Goal: Register for event/course

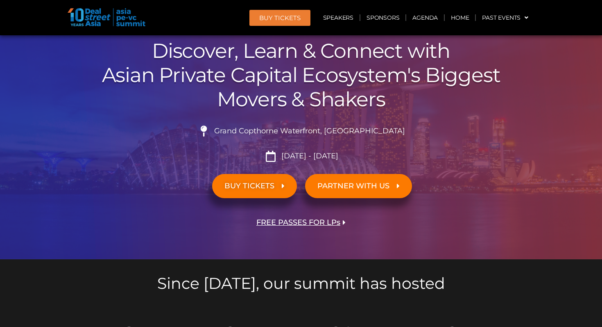
scroll to position [132, 0]
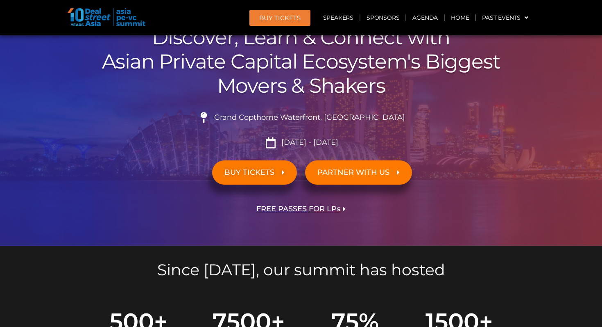
click at [293, 207] on span "FREE PASSES FOR LPs" at bounding box center [299, 209] width 84 height 8
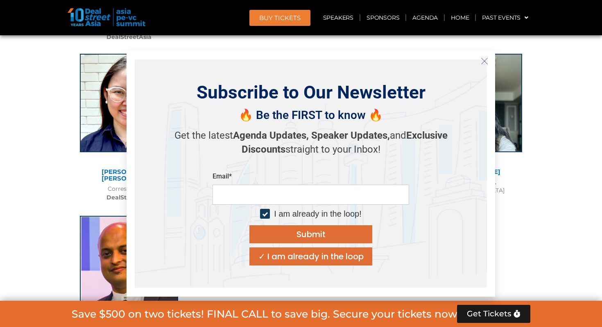
scroll to position [4418, 0]
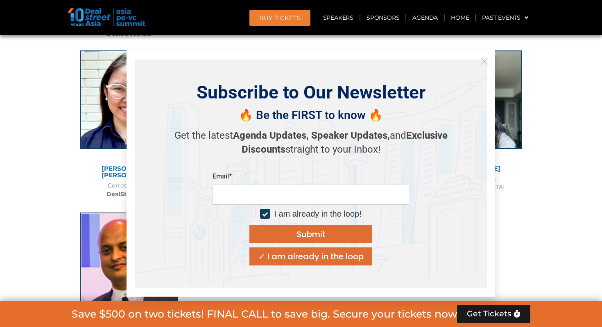
click at [485, 57] on icon "Close" at bounding box center [484, 60] width 7 height 7
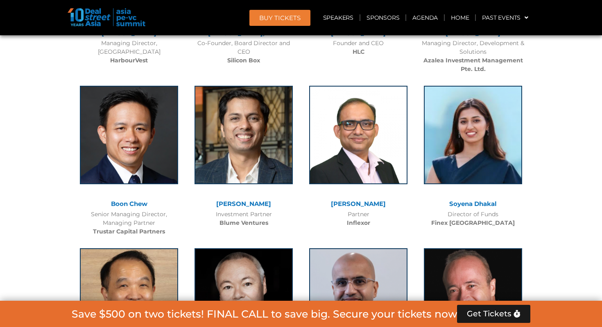
scroll to position [3092, 0]
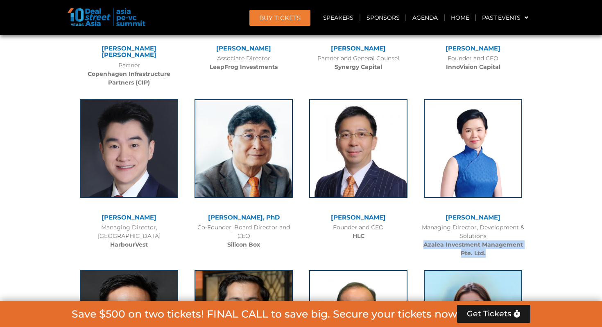
drag, startPoint x: 493, startPoint y: 216, endPoint x: 422, endPoint y: 204, distance: 72.2
click at [422, 204] on div "[PERSON_NAME] Managing Director, Development & Solutions Azalea Investment Mana…" at bounding box center [473, 176] width 115 height 171
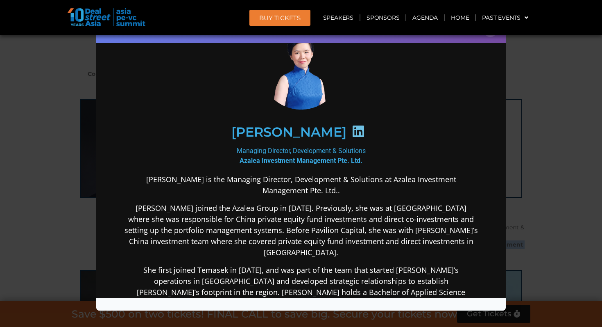
scroll to position [47, 0]
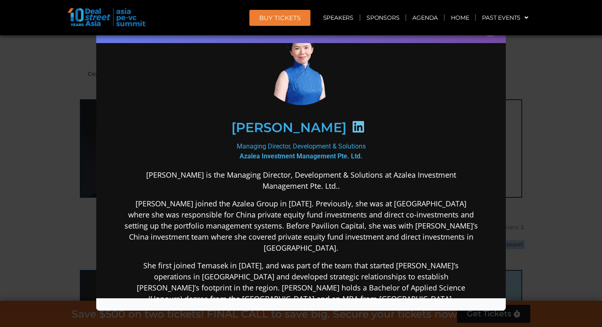
click at [352, 125] on icon at bounding box center [358, 126] width 13 height 13
click at [547, 116] on div "Speaker Profile ×" at bounding box center [301, 163] width 602 height 327
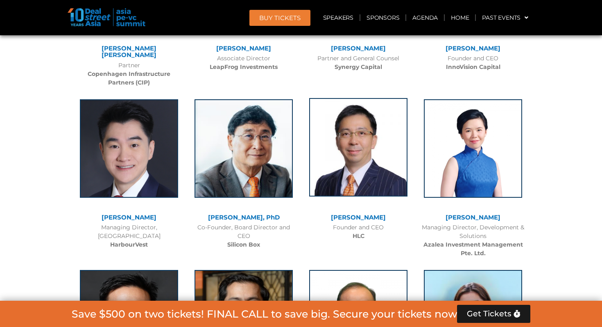
click at [361, 137] on img at bounding box center [358, 147] width 98 height 98
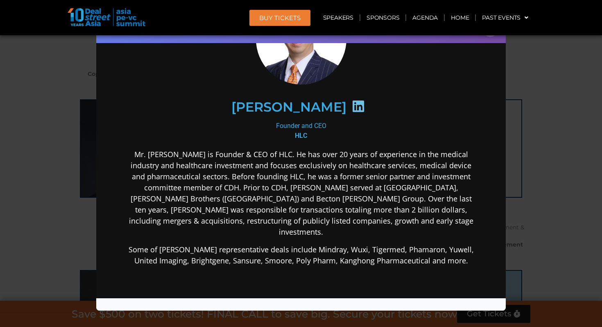
scroll to position [82, 0]
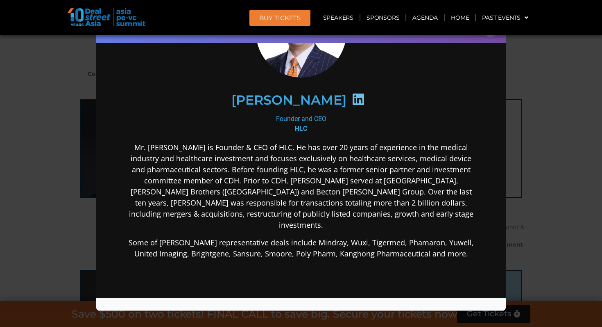
click at [44, 208] on div "Speaker Profile ×" at bounding box center [301, 163] width 602 height 327
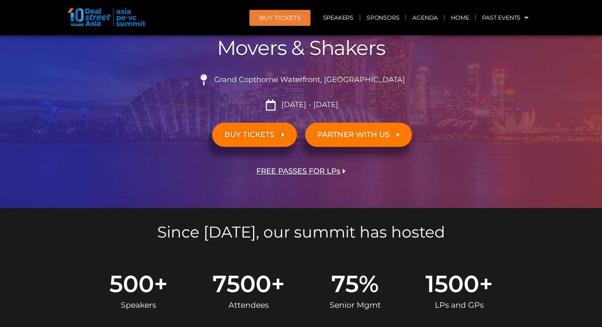
scroll to position [0, 0]
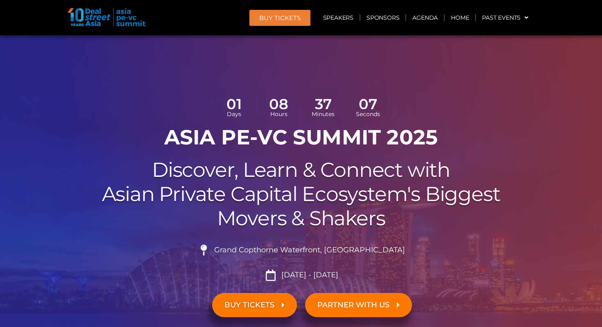
click at [280, 20] on span "BUY Tickets" at bounding box center [279, 18] width 41 height 6
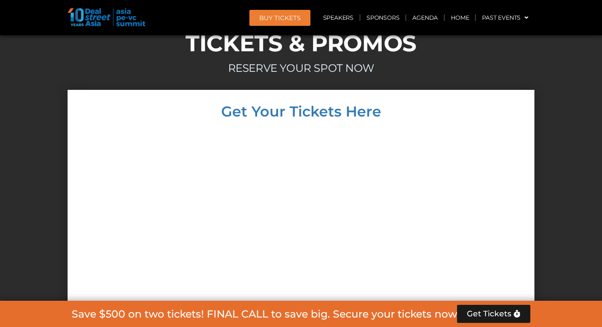
scroll to position [7794, 0]
